Goal: Communication & Community: Connect with others

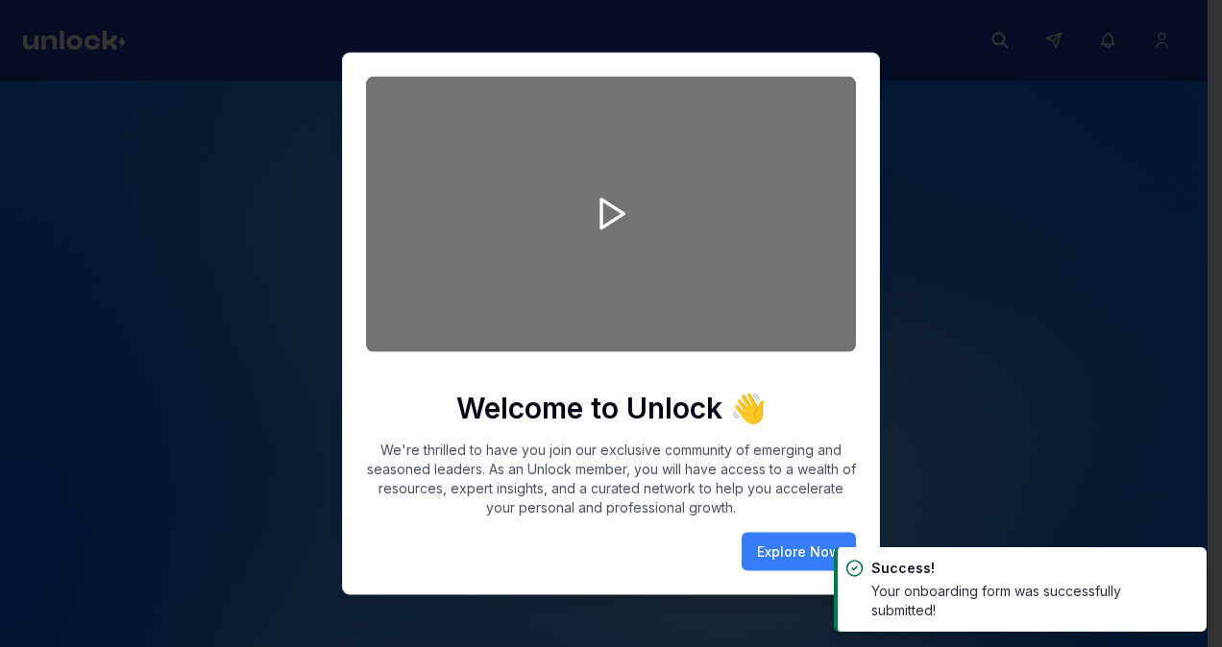
click at [1017, 225] on div at bounding box center [611, 323] width 1222 height 647
drag, startPoint x: 1005, startPoint y: 221, endPoint x: 983, endPoint y: 211, distance: 24.1
click at [997, 217] on div at bounding box center [611, 323] width 1222 height 647
click at [928, 340] on div at bounding box center [611, 323] width 1222 height 647
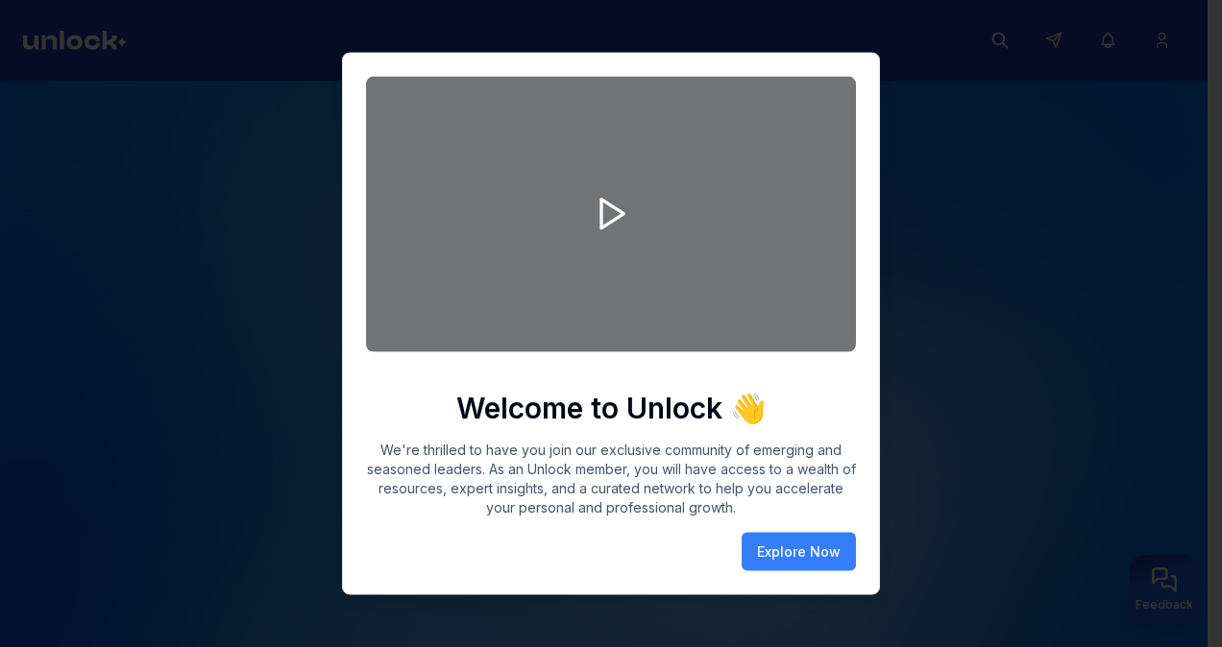
click at [1072, 518] on div at bounding box center [611, 323] width 1222 height 647
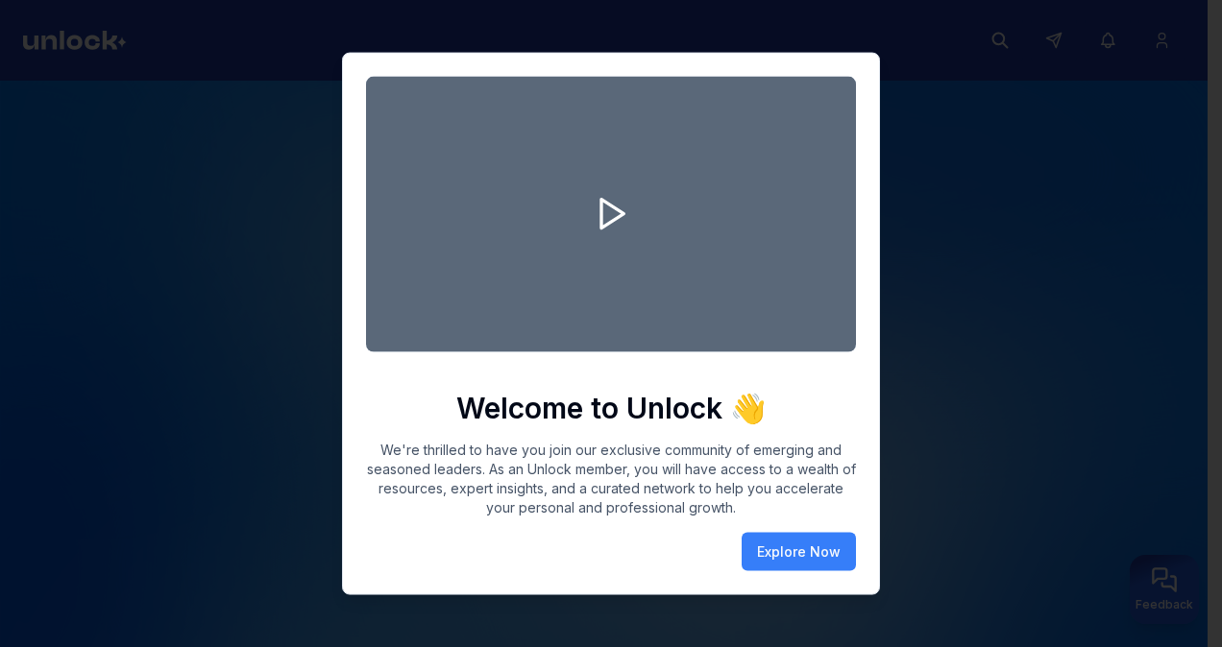
click at [1072, 518] on div at bounding box center [611, 323] width 1222 height 647
click at [818, 553] on button "Explore Now" at bounding box center [798, 551] width 114 height 38
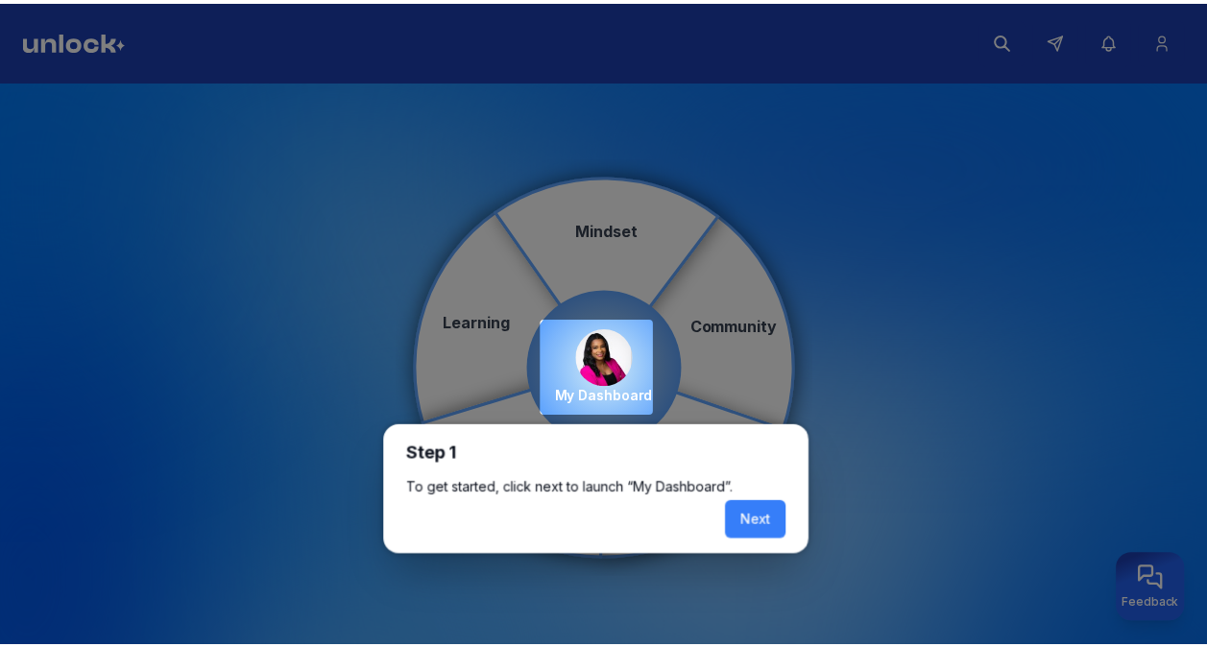
scroll to position [8, 0]
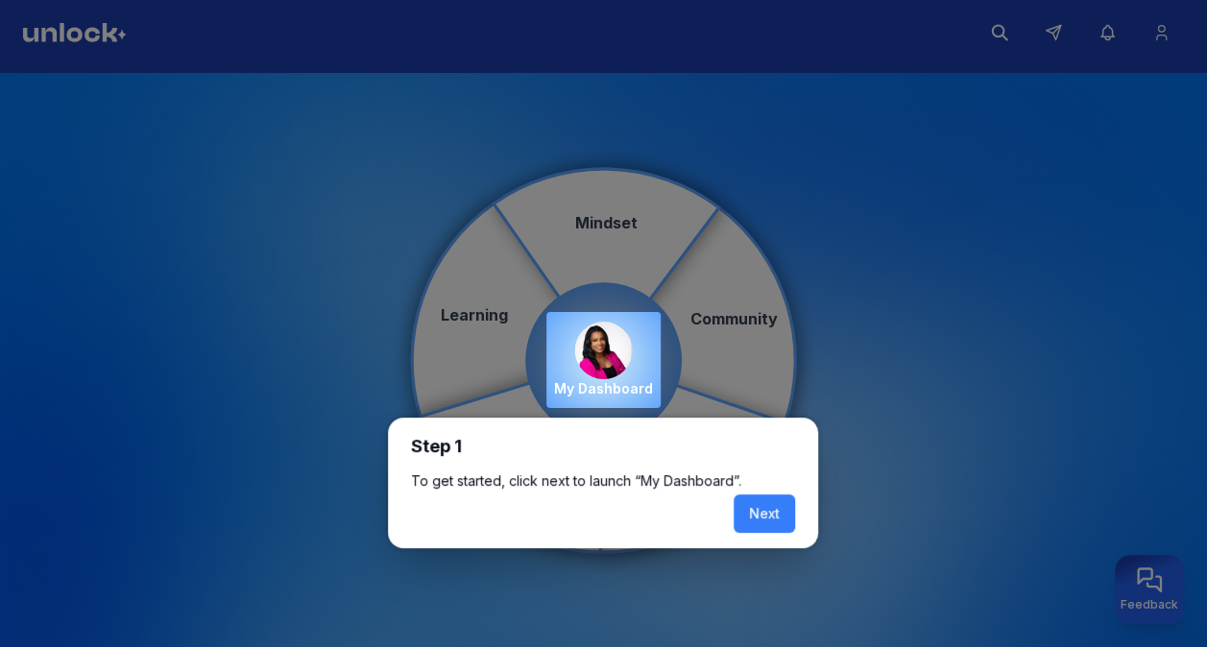
click at [615, 277] on div at bounding box center [603, 319] width 1207 height 655
drag, startPoint x: 766, startPoint y: 480, endPoint x: 761, endPoint y: 502, distance: 22.8
click at [761, 502] on div "Step 1 To get started, click next to launch “My Dashboard”. Next" at bounding box center [603, 483] width 430 height 131
drag, startPoint x: 761, startPoint y: 502, endPoint x: 762, endPoint y: 512, distance: 9.7
click at [762, 512] on button "Next" at bounding box center [764, 514] width 61 height 38
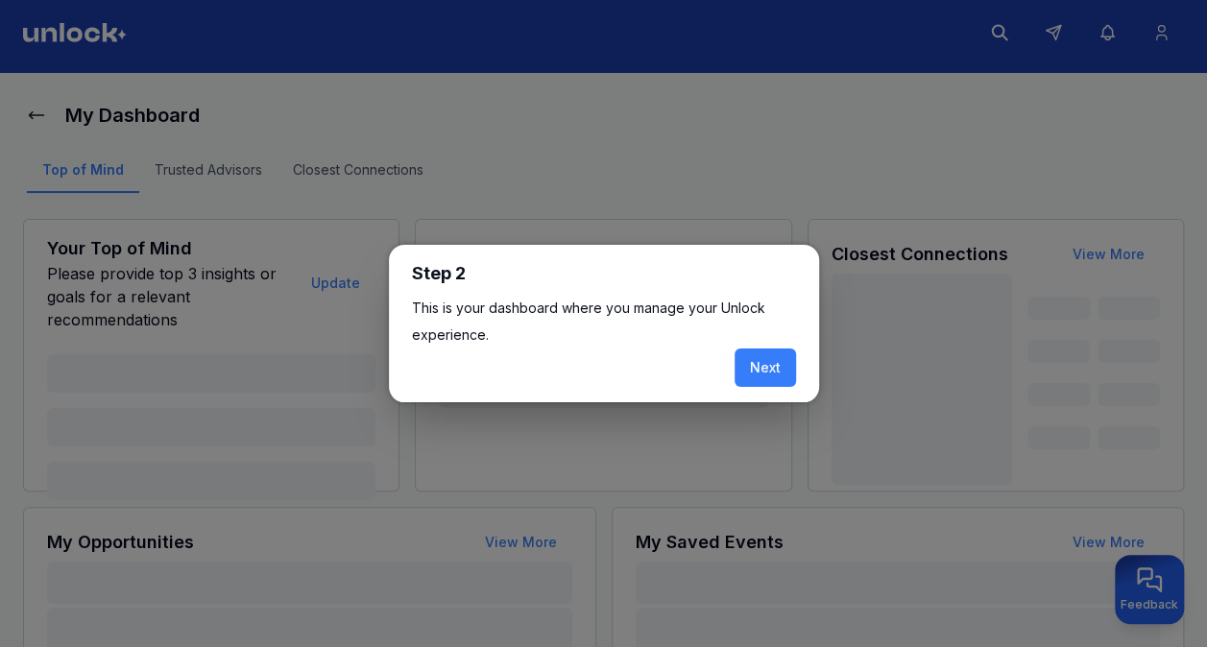
click at [623, 345] on p "This is your dashboard where you manage your Unlock experience." at bounding box center [604, 322] width 384 height 54
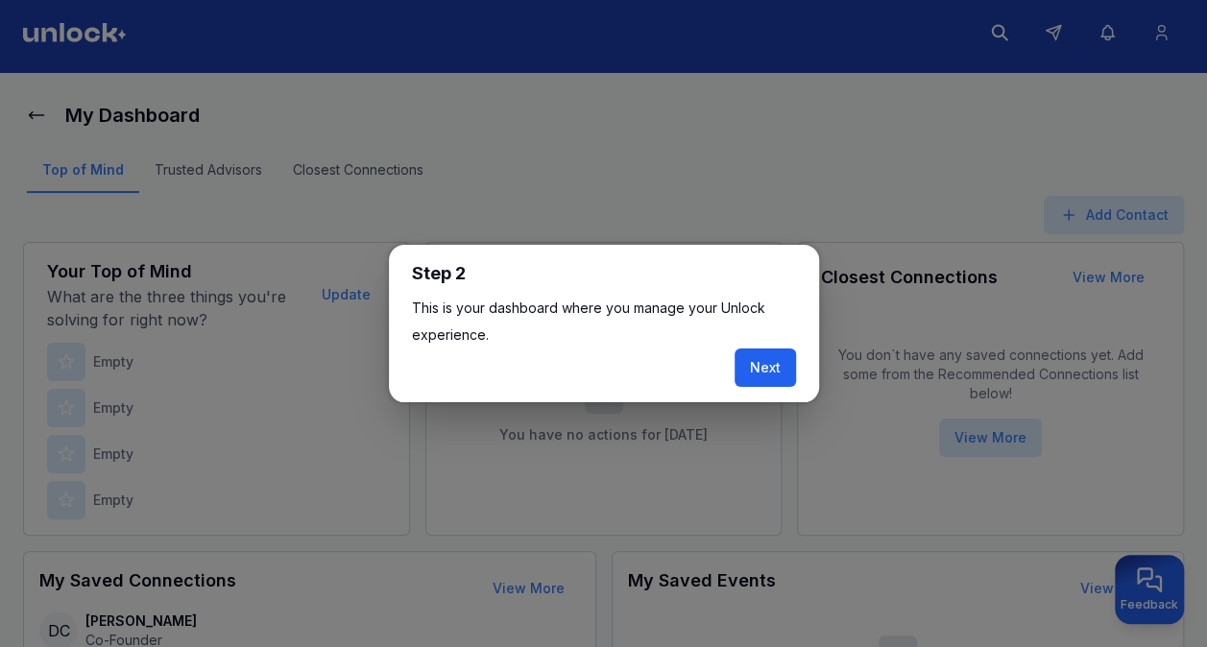
click at [751, 370] on button "Next" at bounding box center [765, 368] width 61 height 38
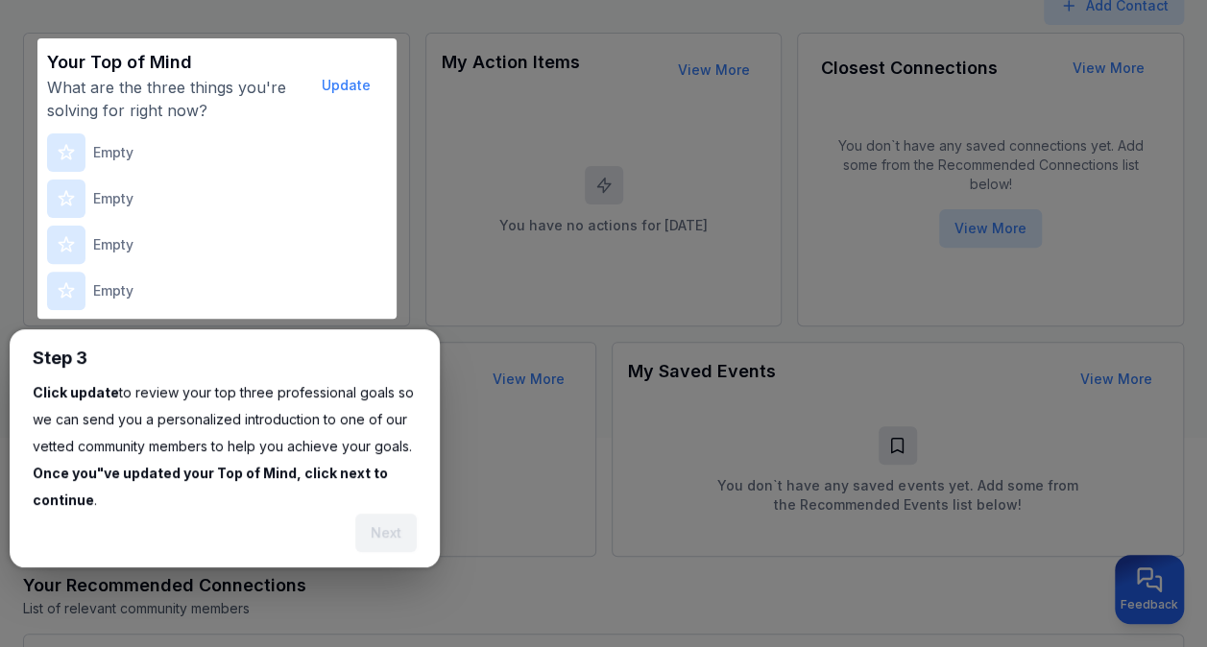
scroll to position [236, 0]
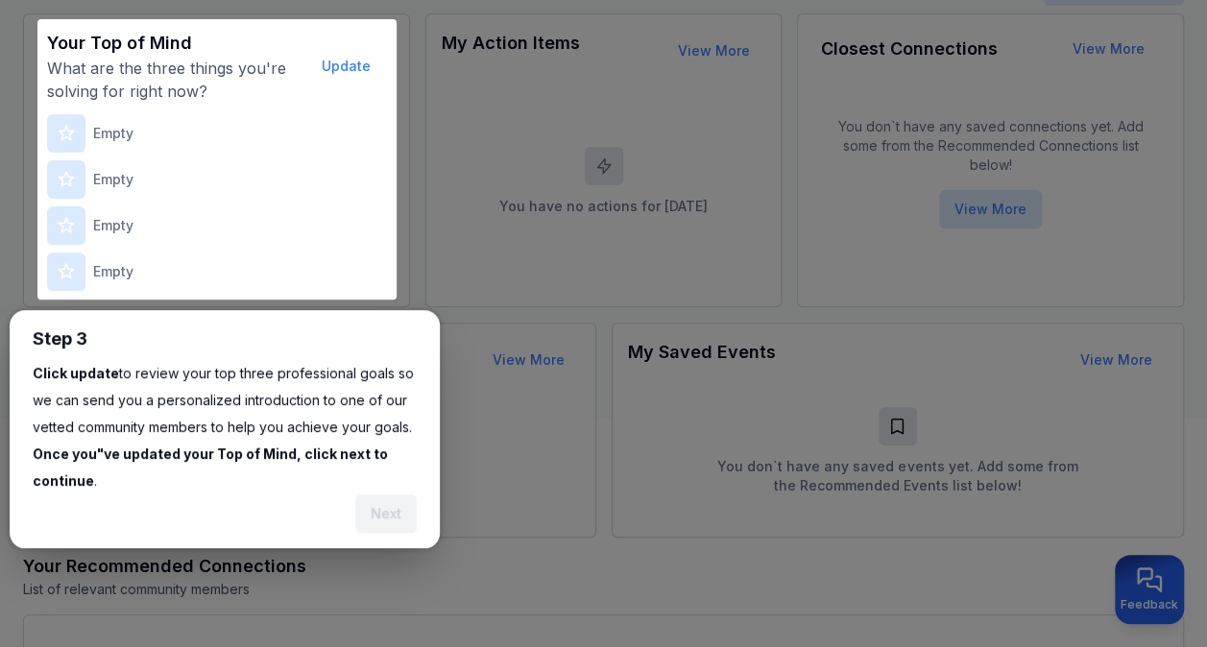
click at [532, 134] on div at bounding box center [603, 513] width 1207 height 1499
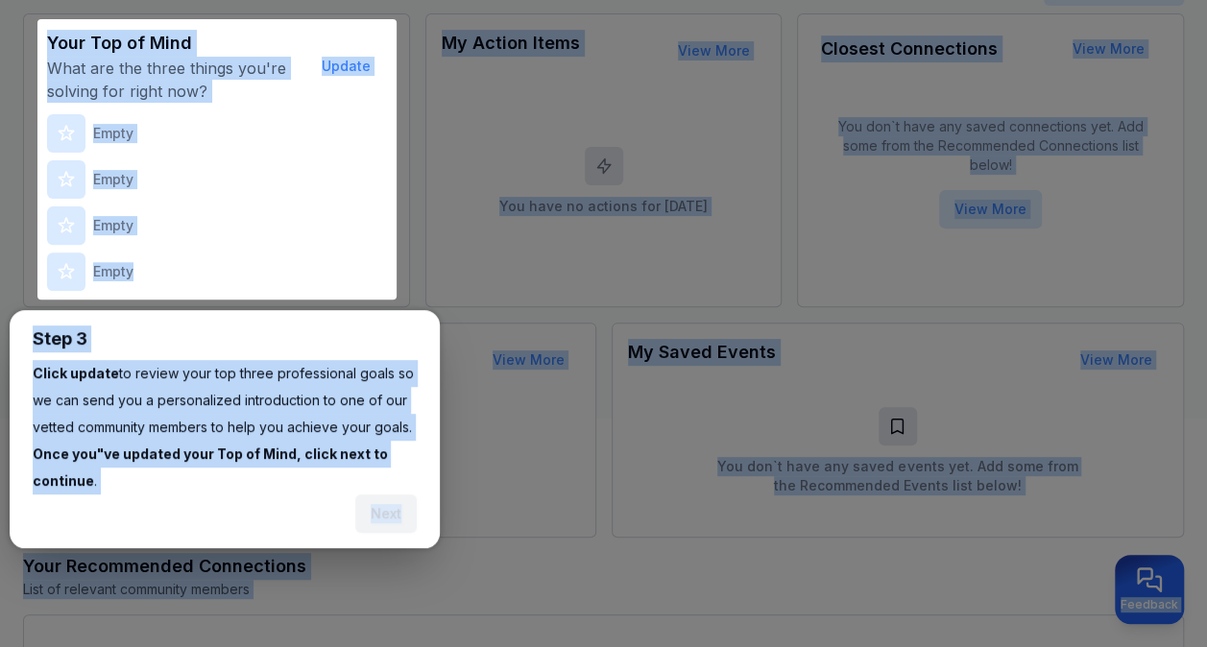
scroll to position [0, 0]
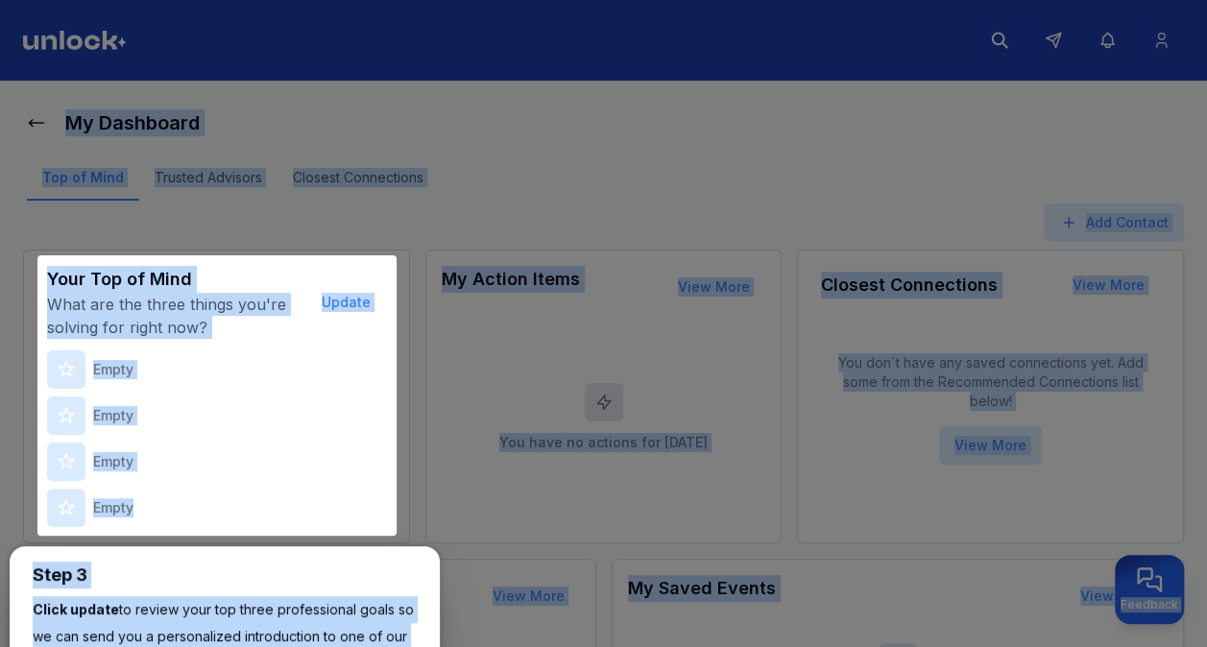
drag, startPoint x: 1201, startPoint y: 150, endPoint x: 1174, endPoint y: -71, distance: 222.6
click at [1174, 0] on html "My Dashboard Top of Mind Trusted Advisors Closest Connections Add Contact Your …" at bounding box center [603, 323] width 1207 height 647
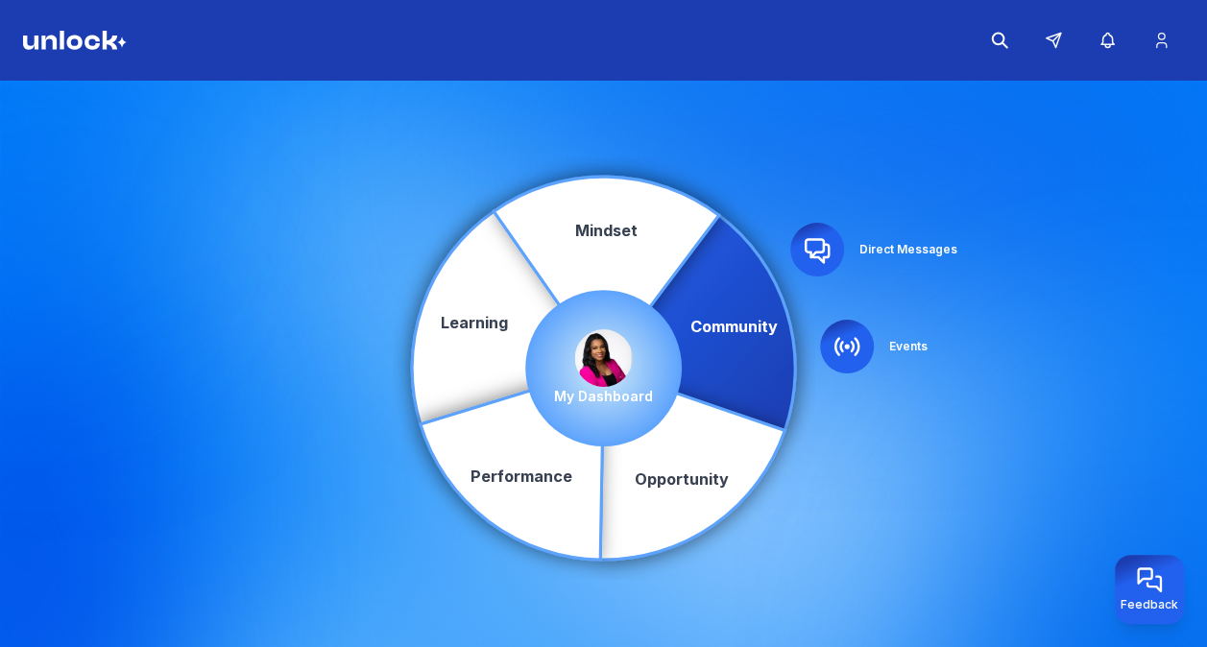
click at [607, 375] on img at bounding box center [604, 358] width 58 height 58
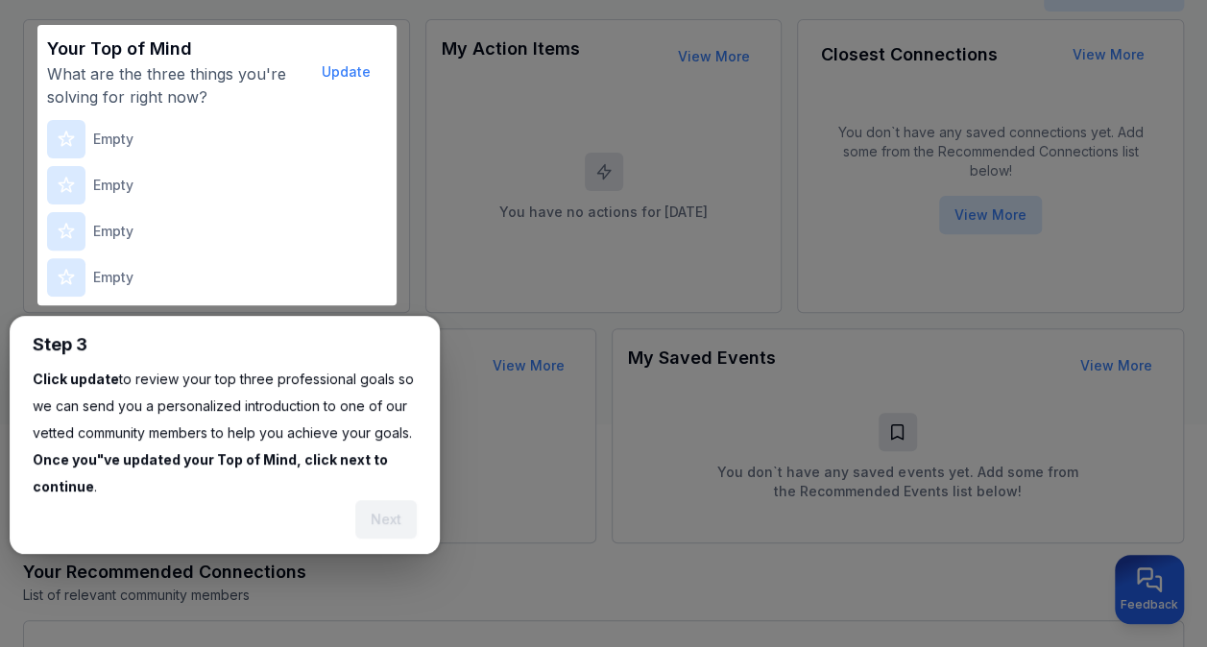
scroll to position [236, 0]
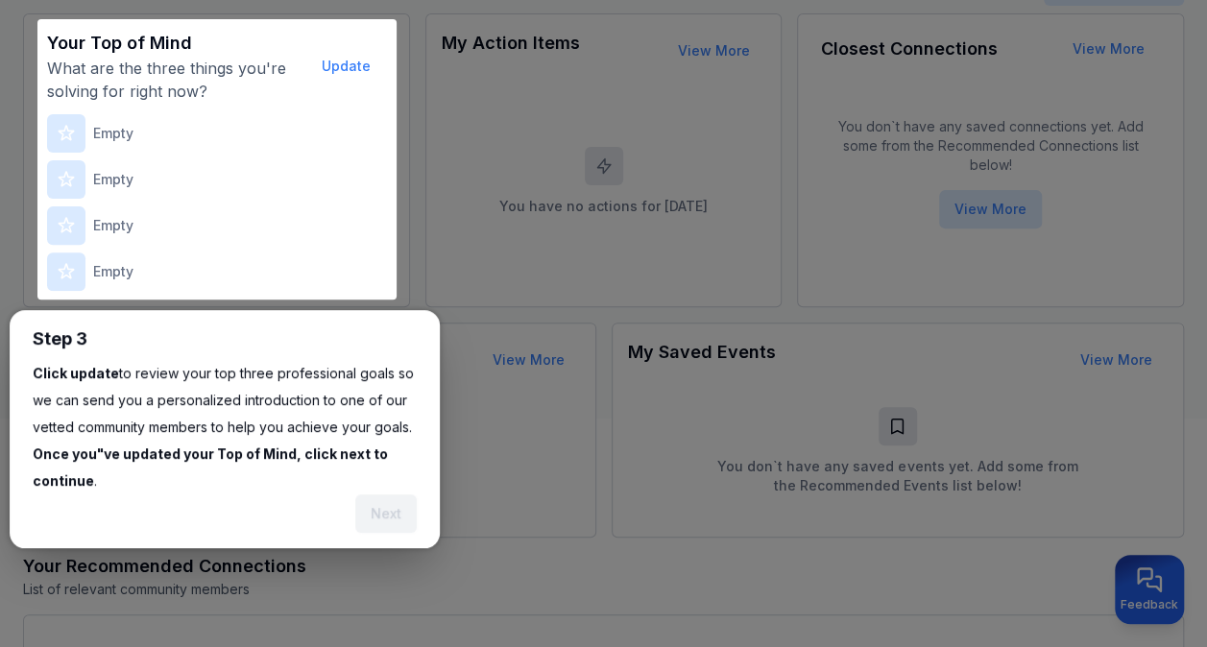
click at [687, 133] on div at bounding box center [603, 513] width 1207 height 1499
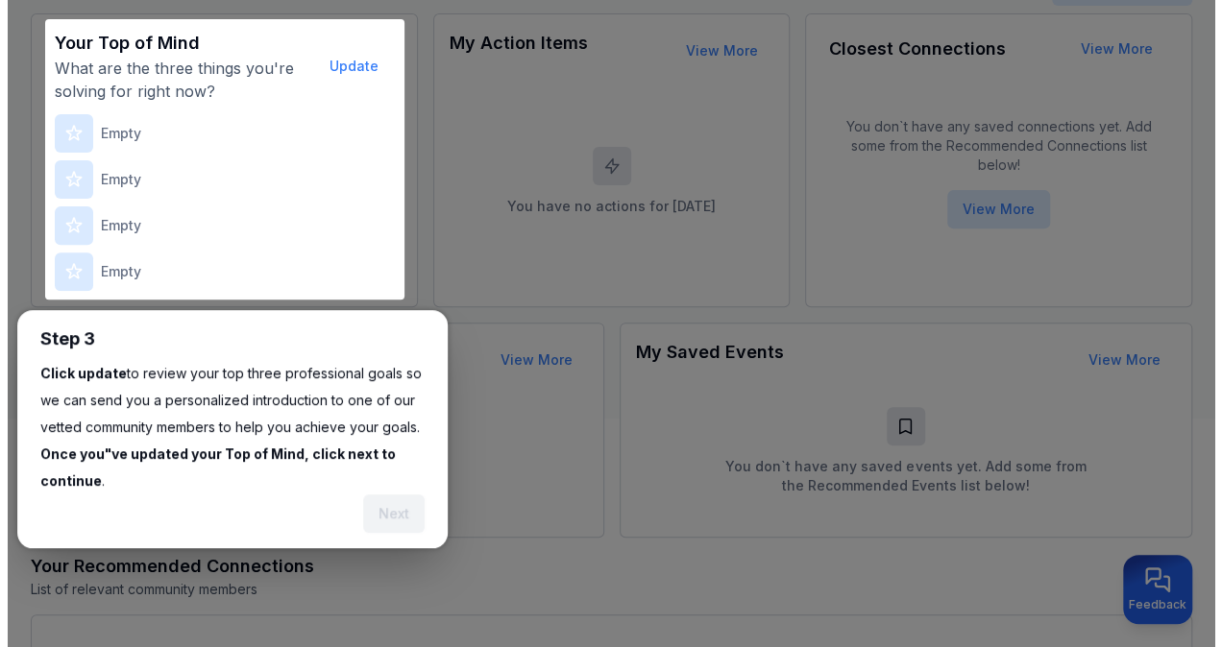
scroll to position [0, 0]
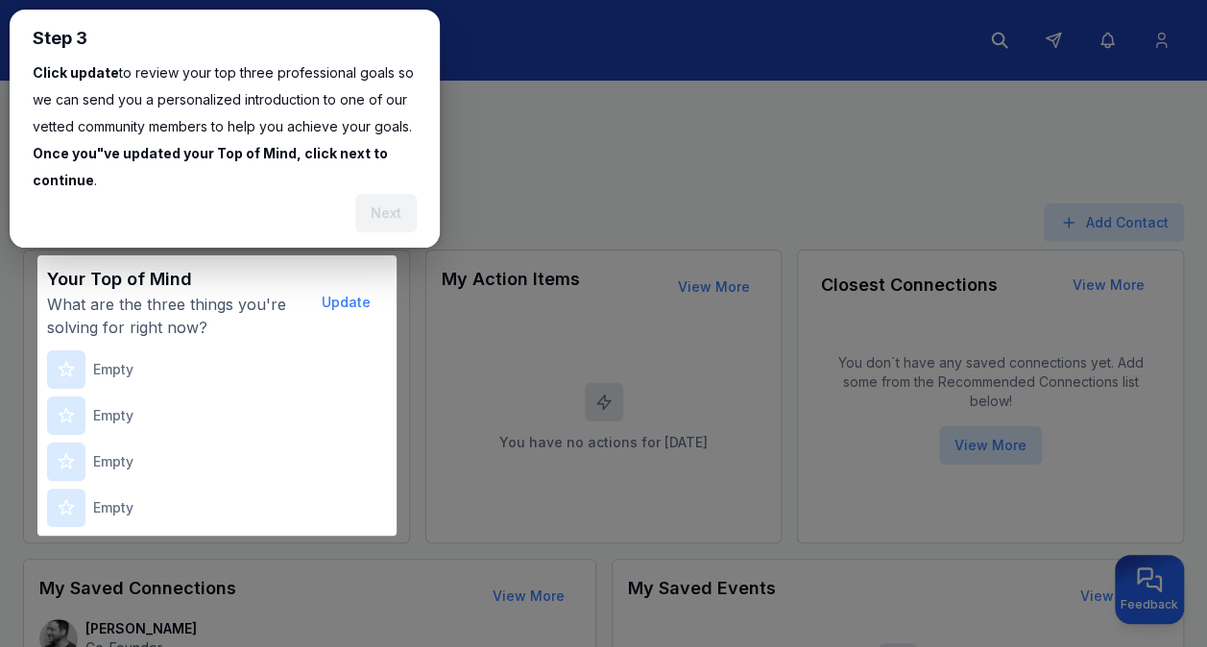
click at [350, 303] on button "Update" at bounding box center [346, 302] width 80 height 38
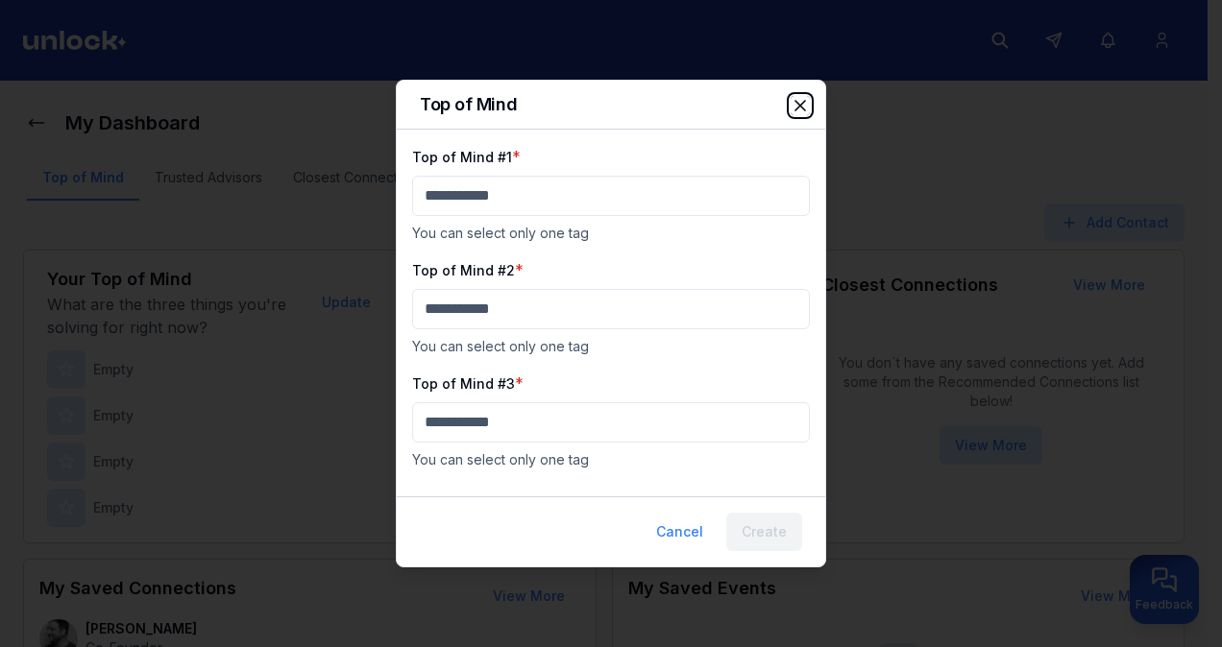
click at [791, 111] on icon "button" at bounding box center [799, 105] width 19 height 19
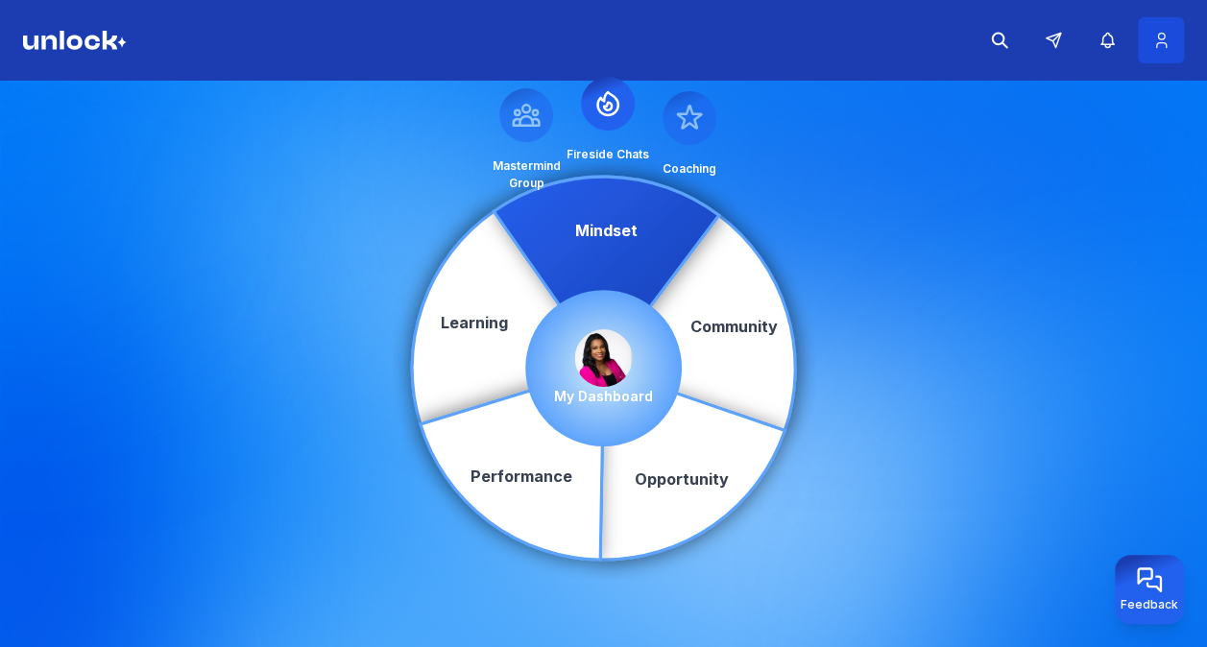
click at [1165, 46] on icon at bounding box center [1161, 41] width 10 height 14
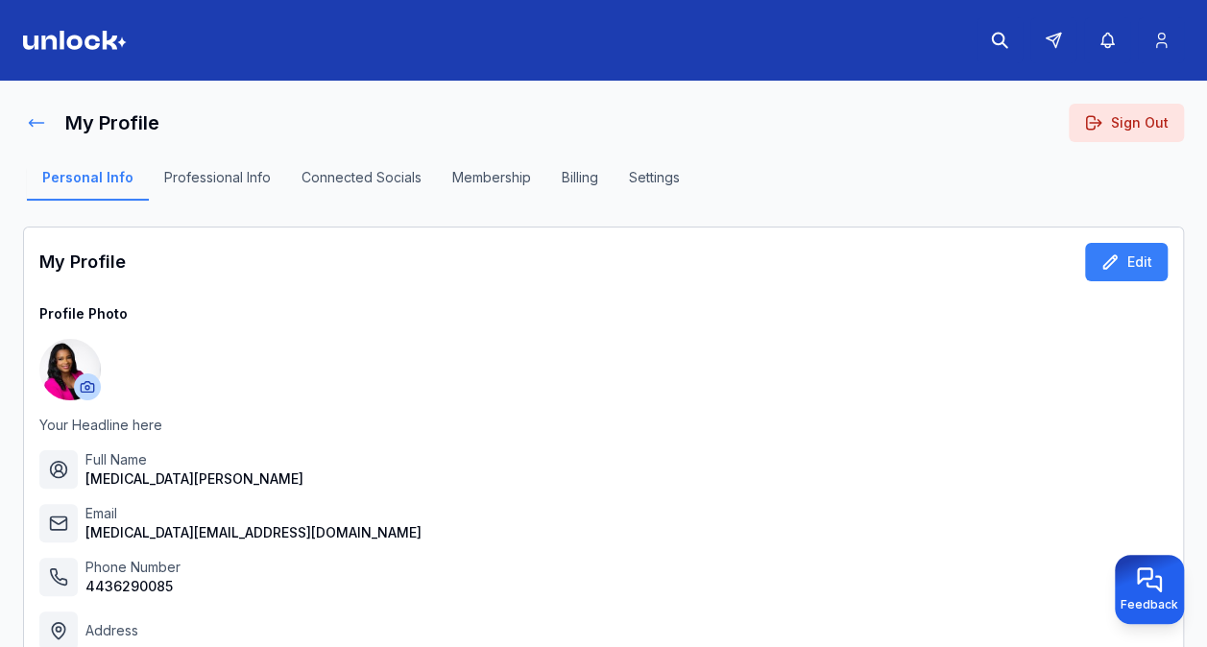
click at [40, 120] on icon at bounding box center [36, 122] width 19 height 19
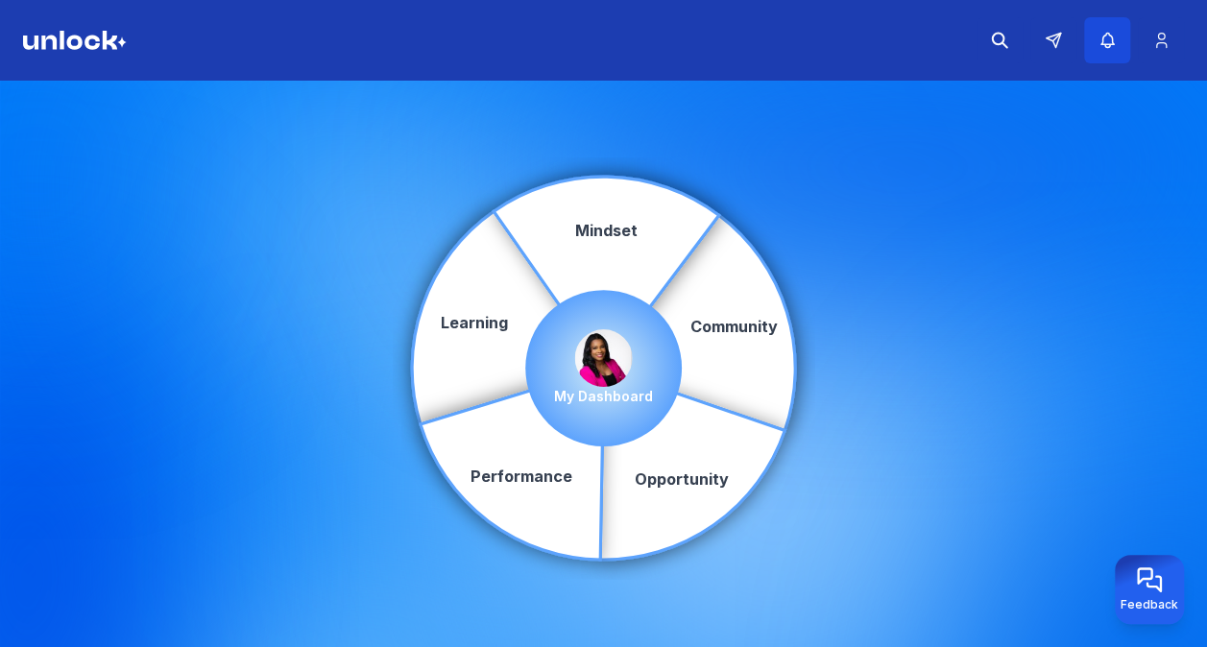
click at [1101, 35] on icon "button" at bounding box center [1108, 40] width 20 height 19
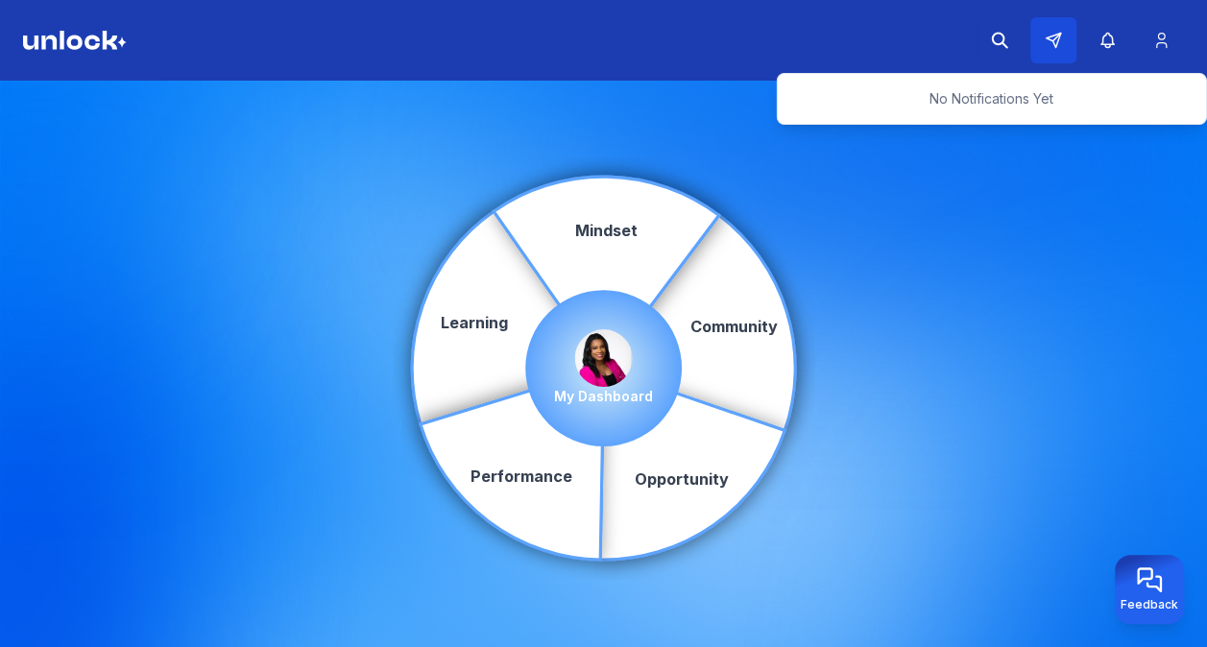
click at [1056, 44] on icon at bounding box center [1054, 41] width 14 height 14
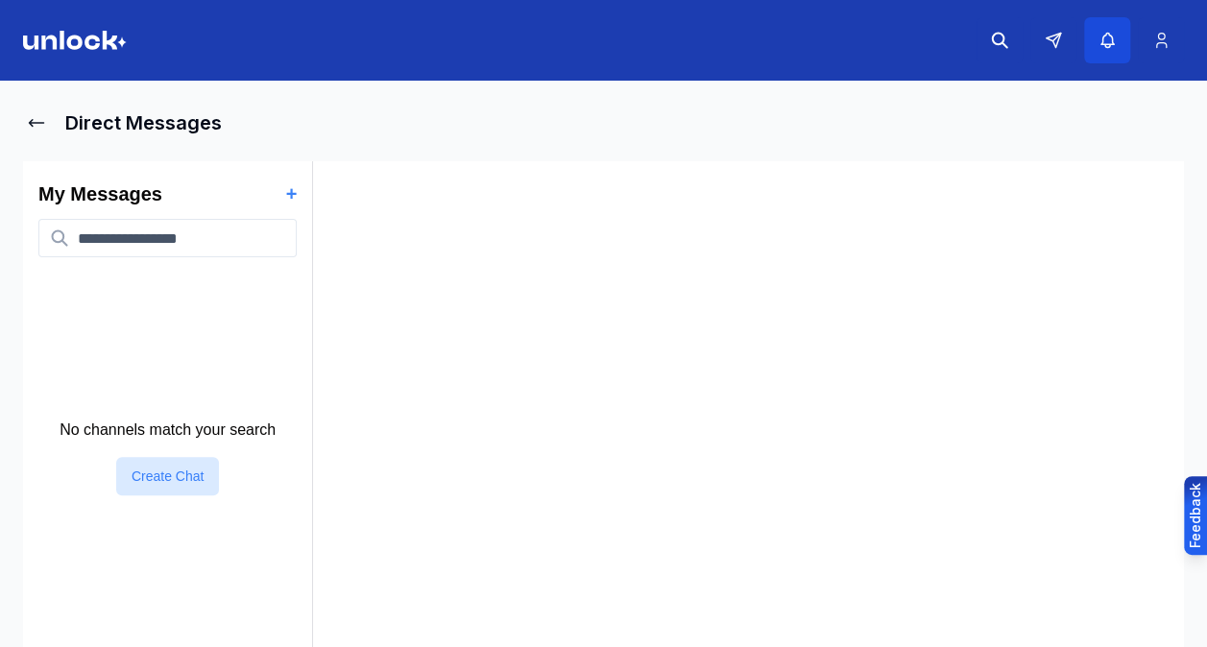
click at [1110, 46] on icon "button" at bounding box center [1108, 40] width 20 height 19
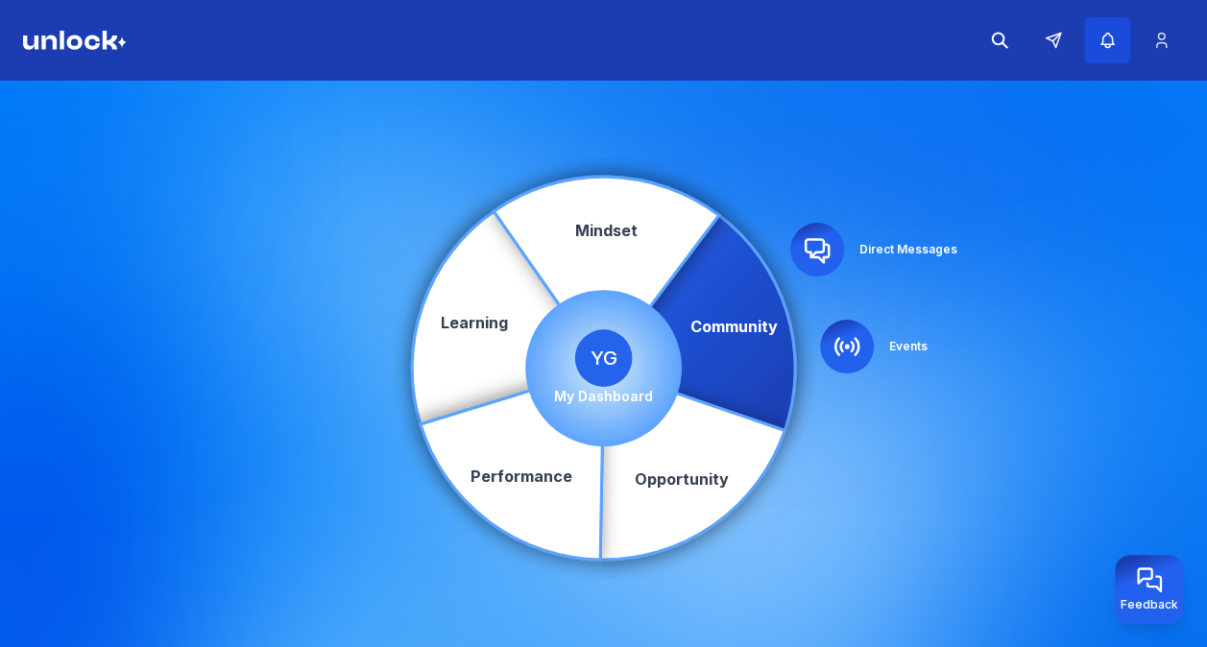
click at [1118, 42] on button "button" at bounding box center [1107, 40] width 46 height 46
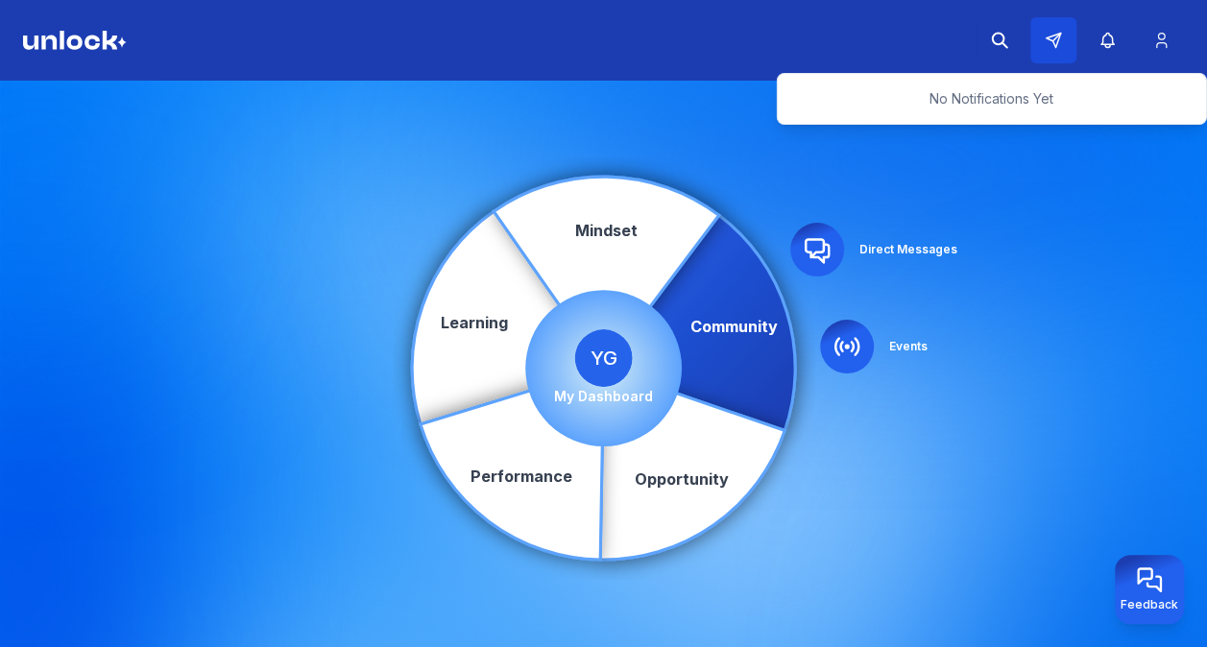
click at [1057, 43] on icon at bounding box center [1053, 40] width 17 height 17
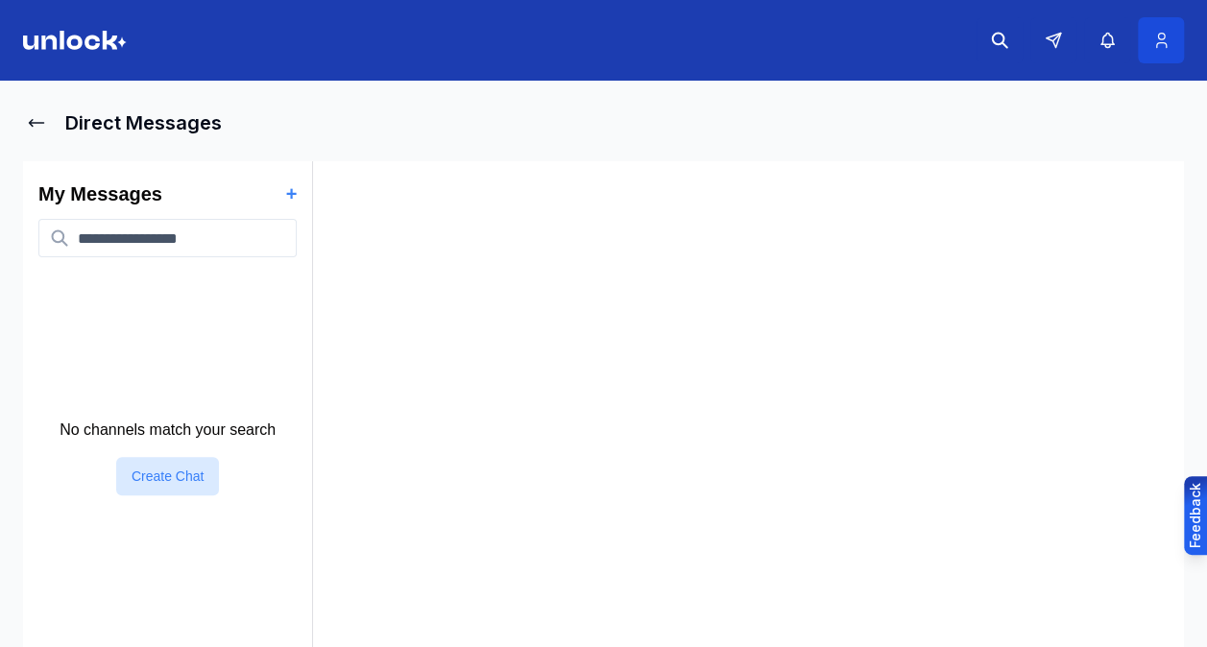
click at [1157, 39] on icon at bounding box center [1162, 40] width 20 height 19
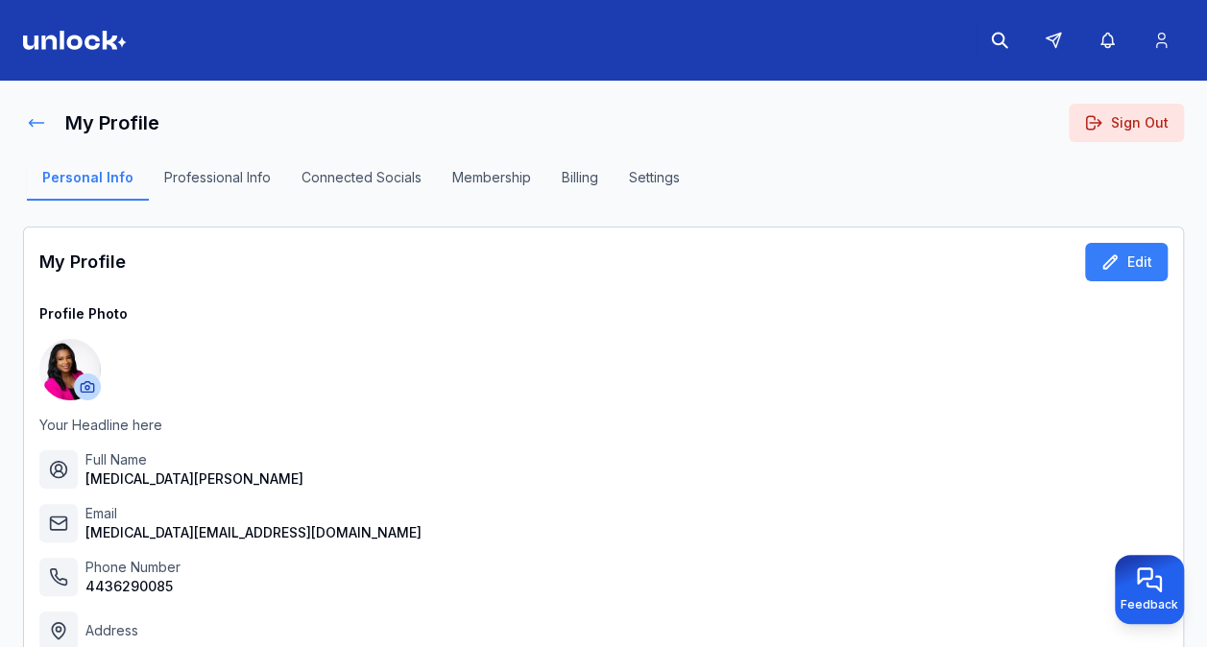
click at [43, 127] on icon at bounding box center [36, 122] width 19 height 19
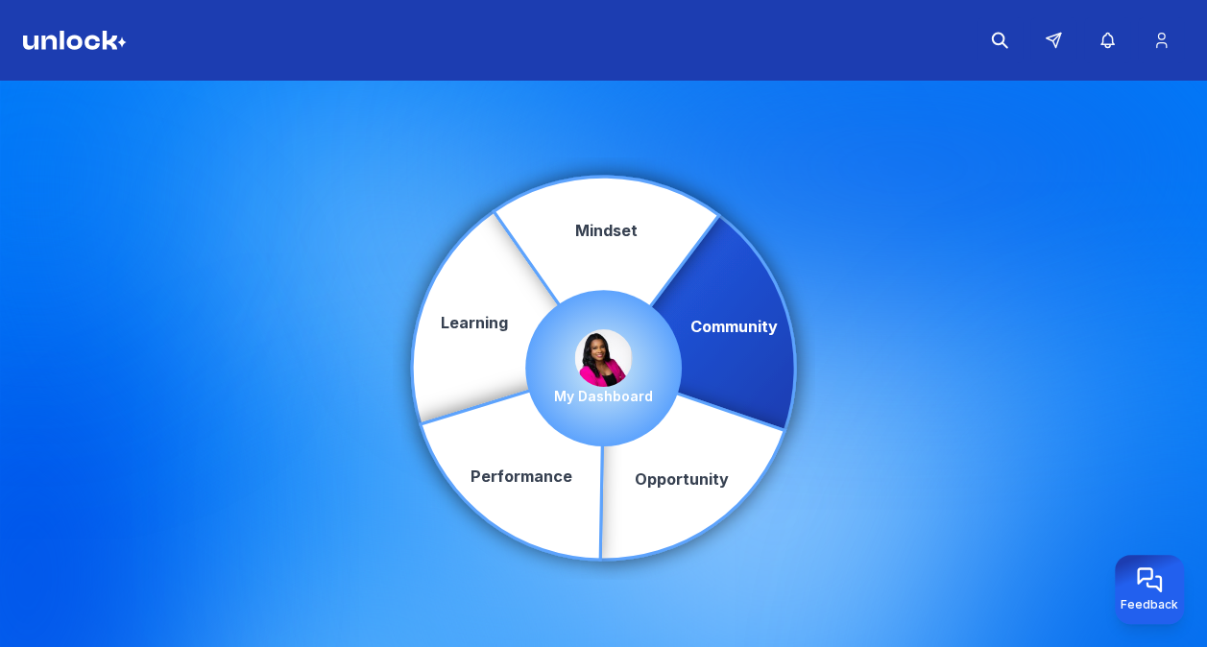
click at [730, 329] on icon at bounding box center [699, 322] width 191 height 215
click at [847, 255] on div "Community Learning Opportunity Performance Mindset Direct Messages Events My Da…" at bounding box center [603, 368] width 1207 height 574
click at [816, 248] on icon at bounding box center [817, 249] width 31 height 31
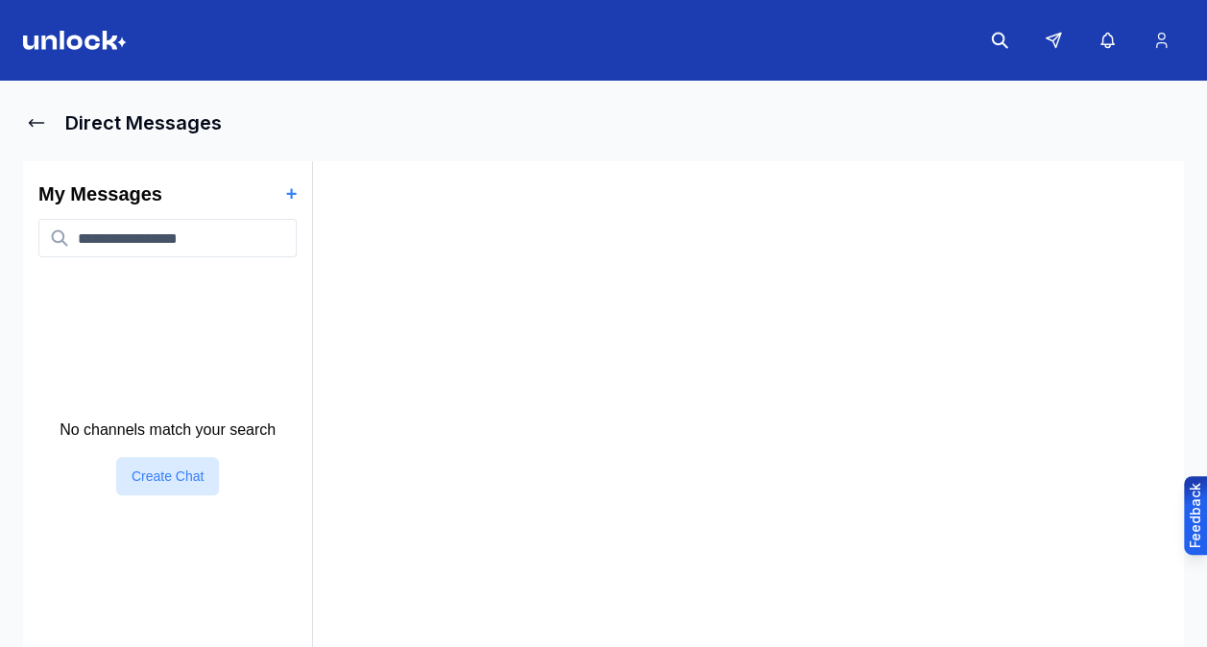
click at [116, 246] on input at bounding box center [167, 238] width 258 height 38
click at [146, 206] on h2 "My Messages" at bounding box center [100, 194] width 124 height 27
click at [287, 192] on button "+" at bounding box center [292, 194] width 12 height 27
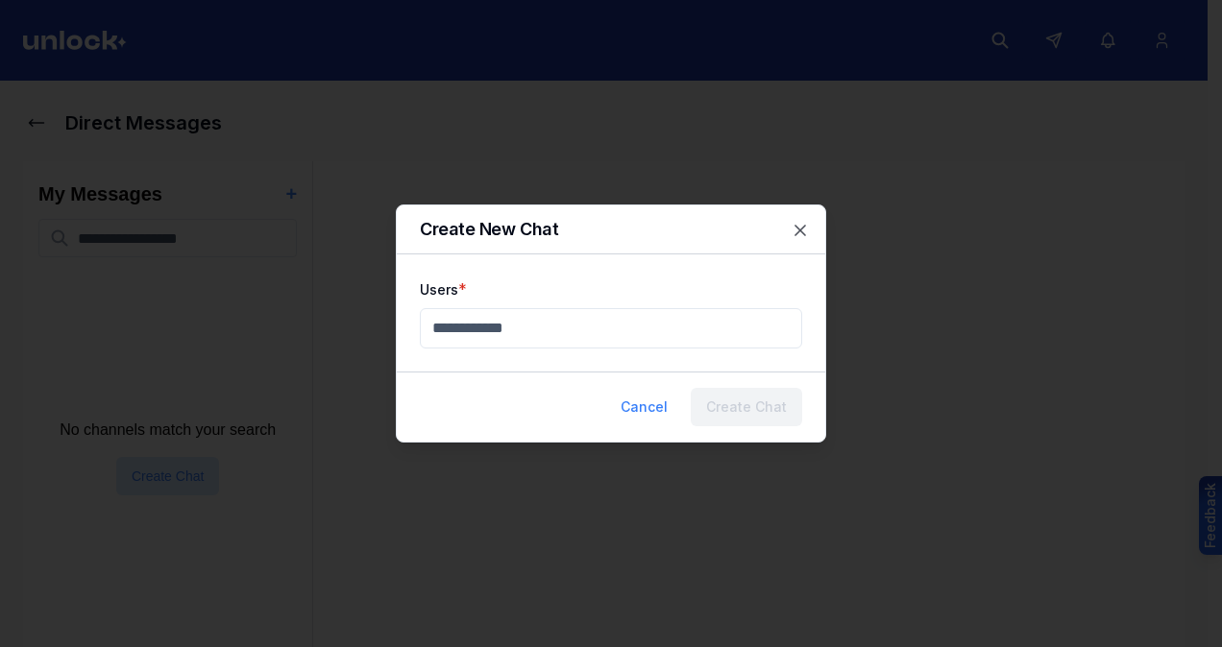
click at [813, 231] on div "Create New Chat" at bounding box center [611, 230] width 428 height 49
click at [796, 236] on icon "button" at bounding box center [799, 230] width 19 height 19
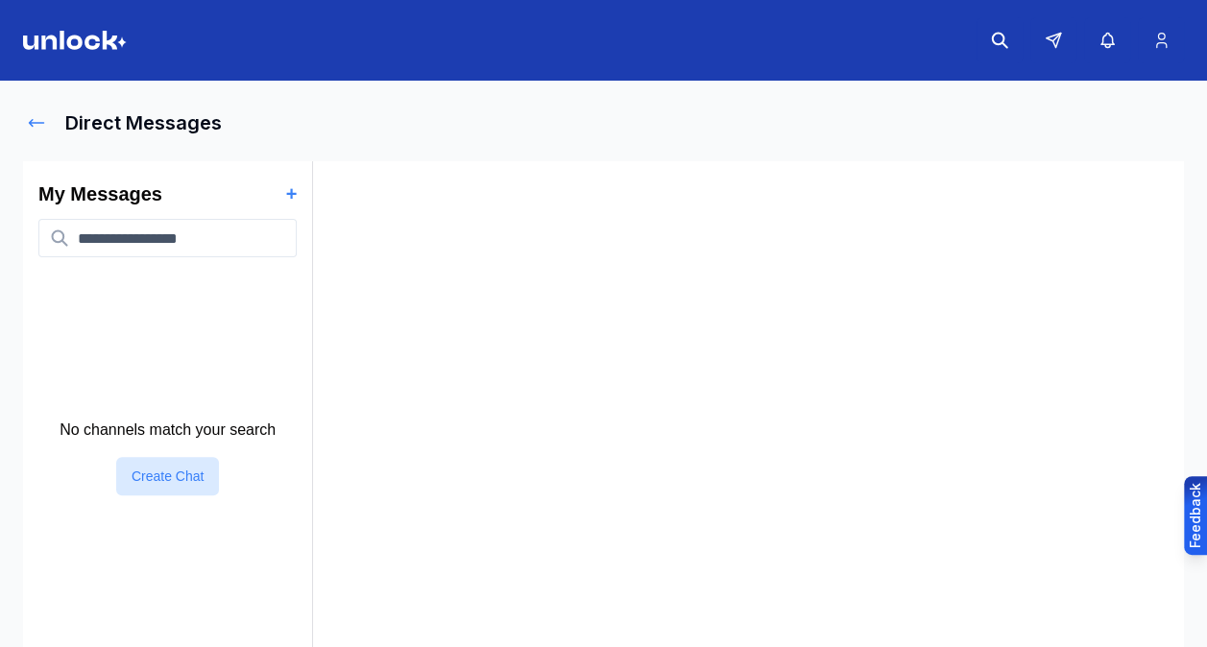
click at [36, 121] on icon at bounding box center [36, 122] width 19 height 19
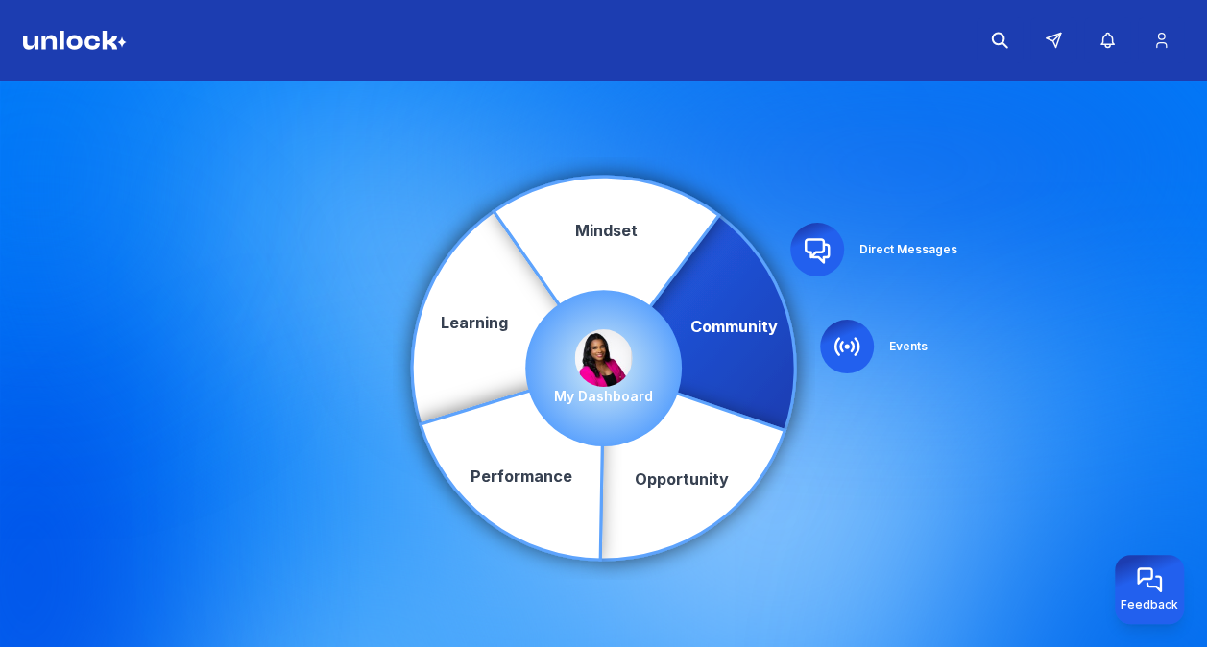
click at [806, 250] on icon at bounding box center [817, 250] width 23 height 23
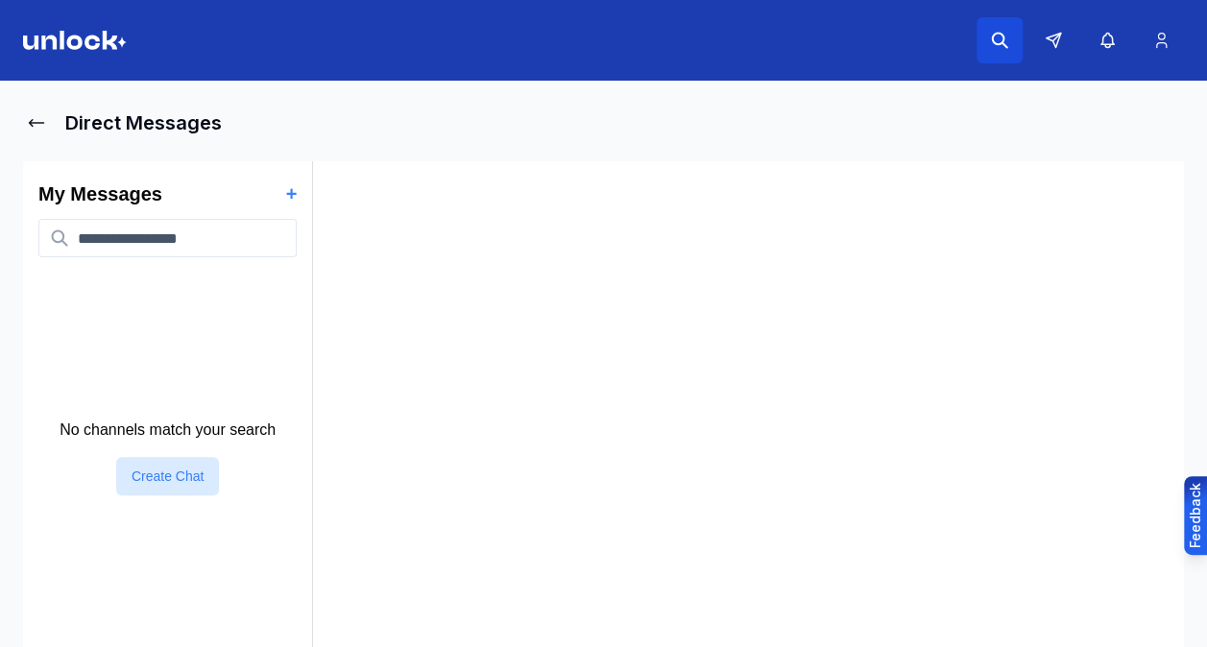
click at [1005, 41] on icon at bounding box center [999, 40] width 19 height 19
click at [1116, 48] on icon "button" at bounding box center [1108, 40] width 20 height 19
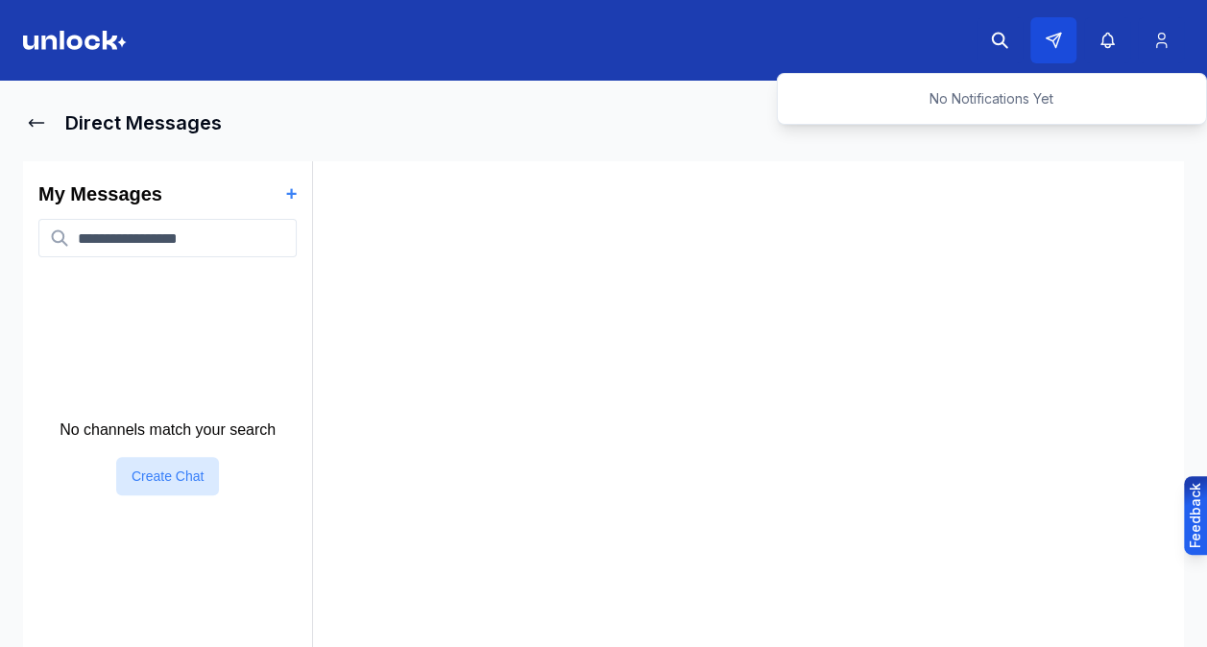
click at [1050, 42] on icon at bounding box center [1053, 40] width 17 height 17
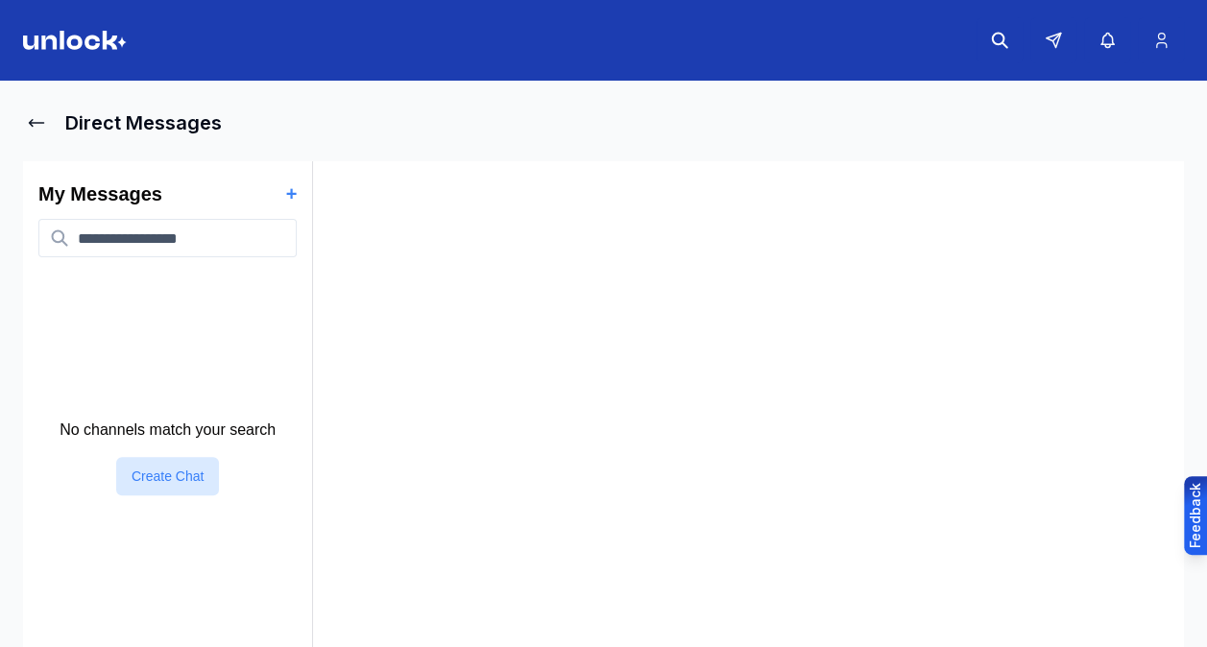
click at [101, 35] on img at bounding box center [75, 40] width 104 height 19
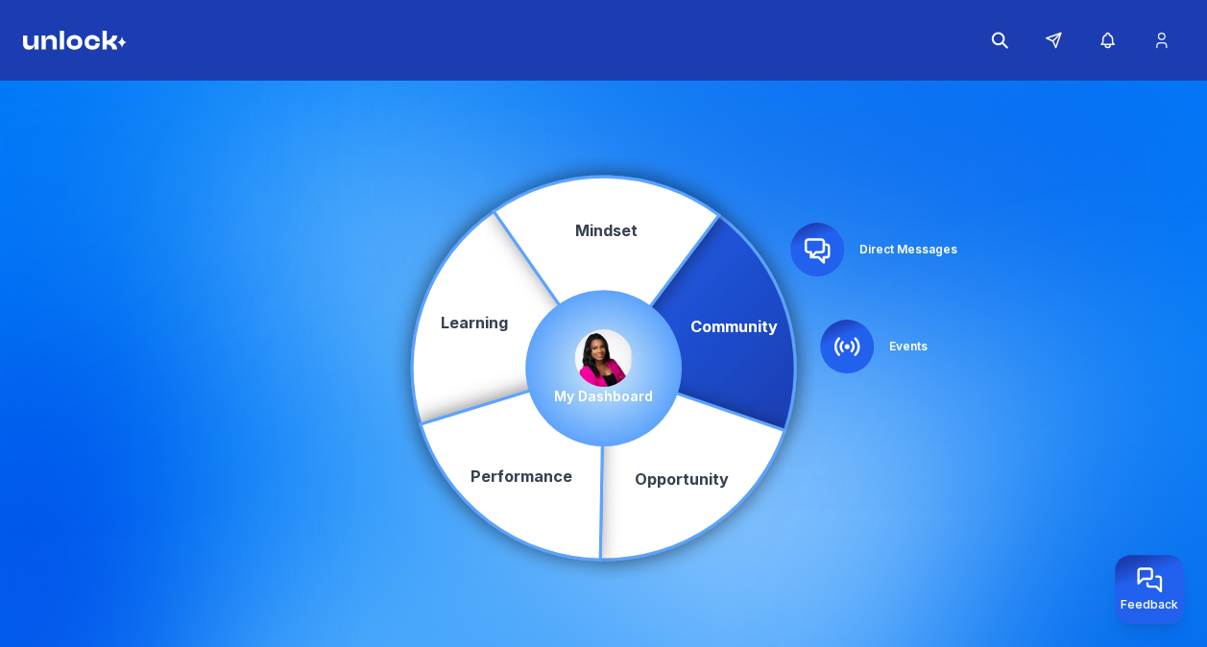
click at [820, 251] on icon at bounding box center [817, 250] width 23 height 23
